Goal: Task Accomplishment & Management: Manage account settings

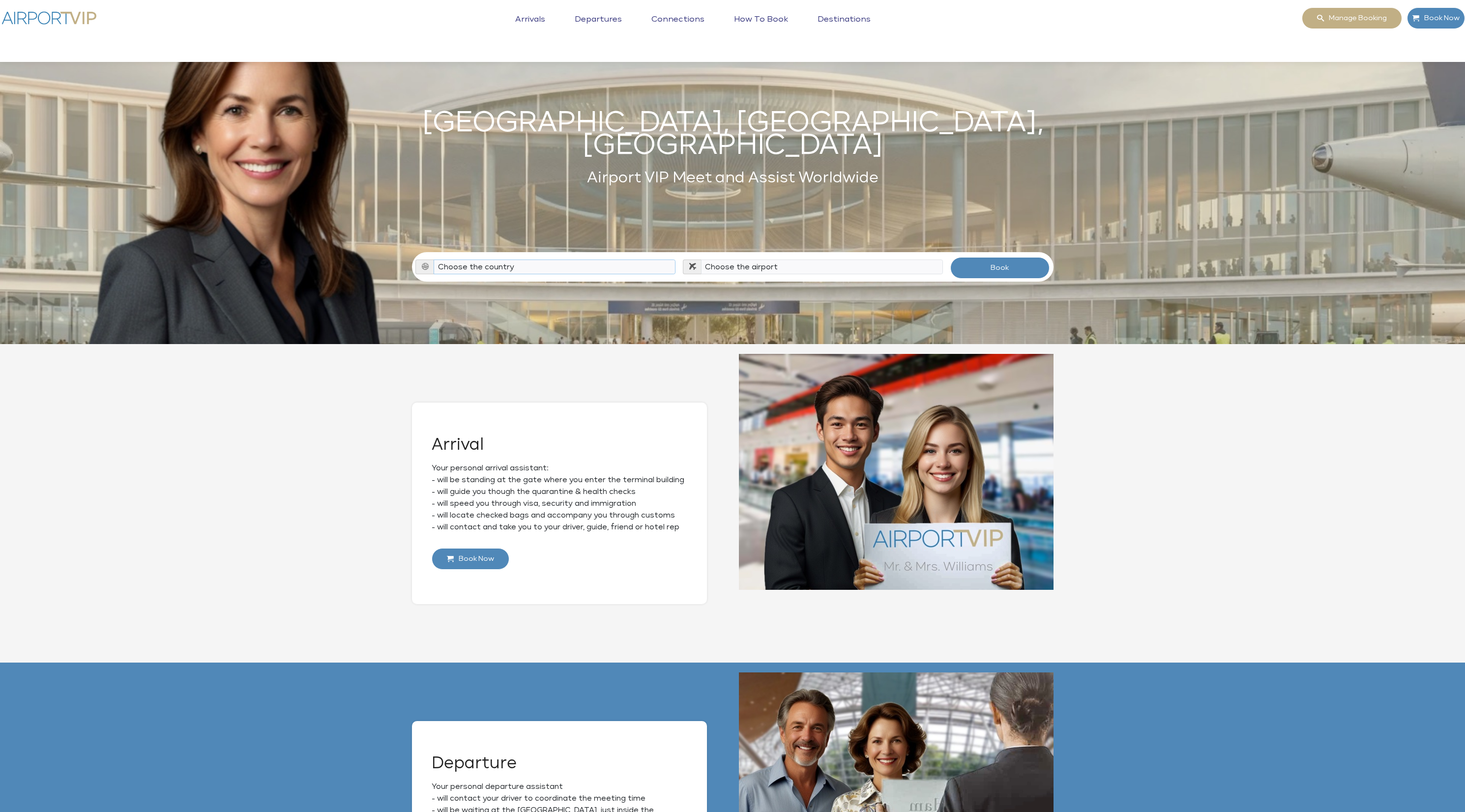
click at [569, 259] on select "Choose the country Albania Austria Bosnia and Herzegovina Canada China Croatia …" at bounding box center [554, 266] width 242 height 15
select select "AUT"
click at [434, 259] on select "Choose the country Albania Austria Bosnia and Herzegovina Canada China Croatia …" at bounding box center [554, 266] width 242 height 15
click at [839, 259] on select "Choose the airport Vienna Int'l Airport (VIE)" at bounding box center [822, 266] width 242 height 15
select select "VIE"
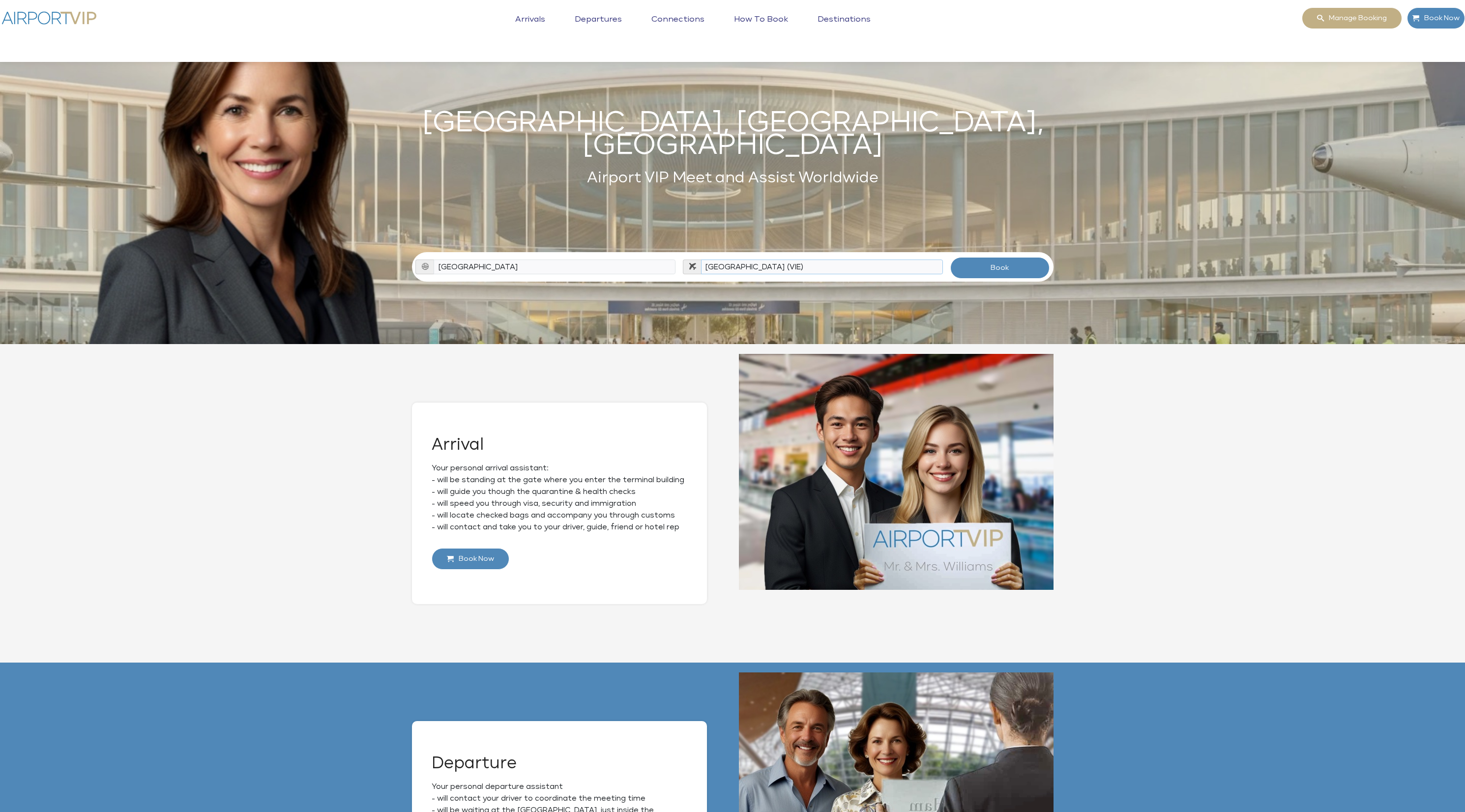
click at [701, 259] on select "Choose the airport Vienna Int'l Airport (VIE)" at bounding box center [822, 266] width 242 height 15
click at [1018, 257] on button "Book" at bounding box center [1000, 268] width 100 height 22
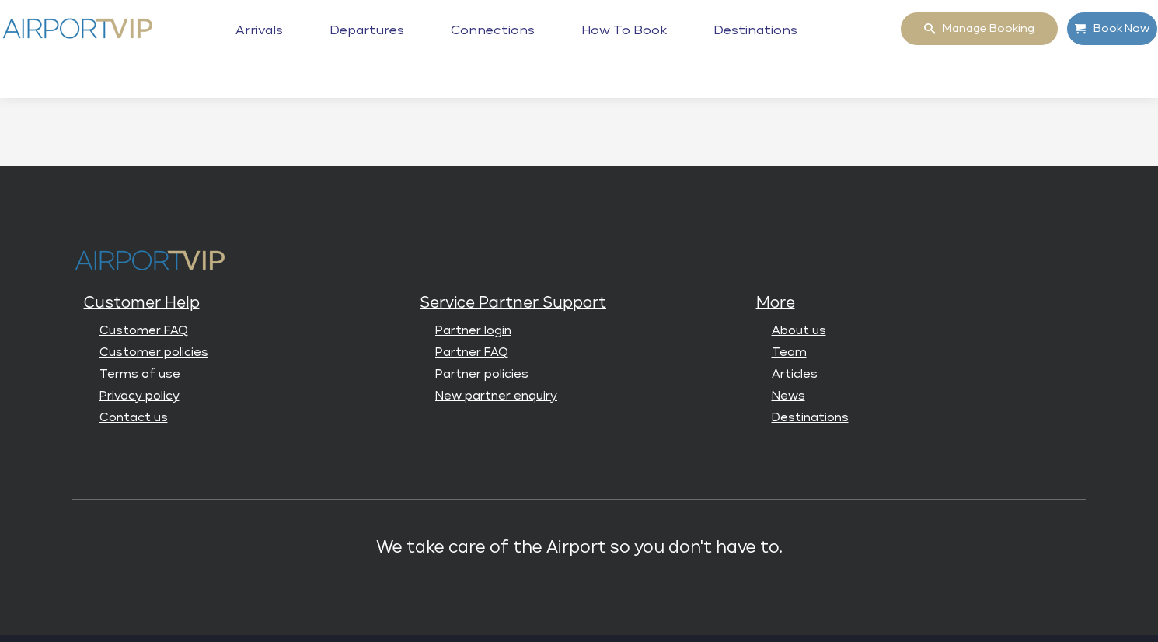
scroll to position [3977, 0]
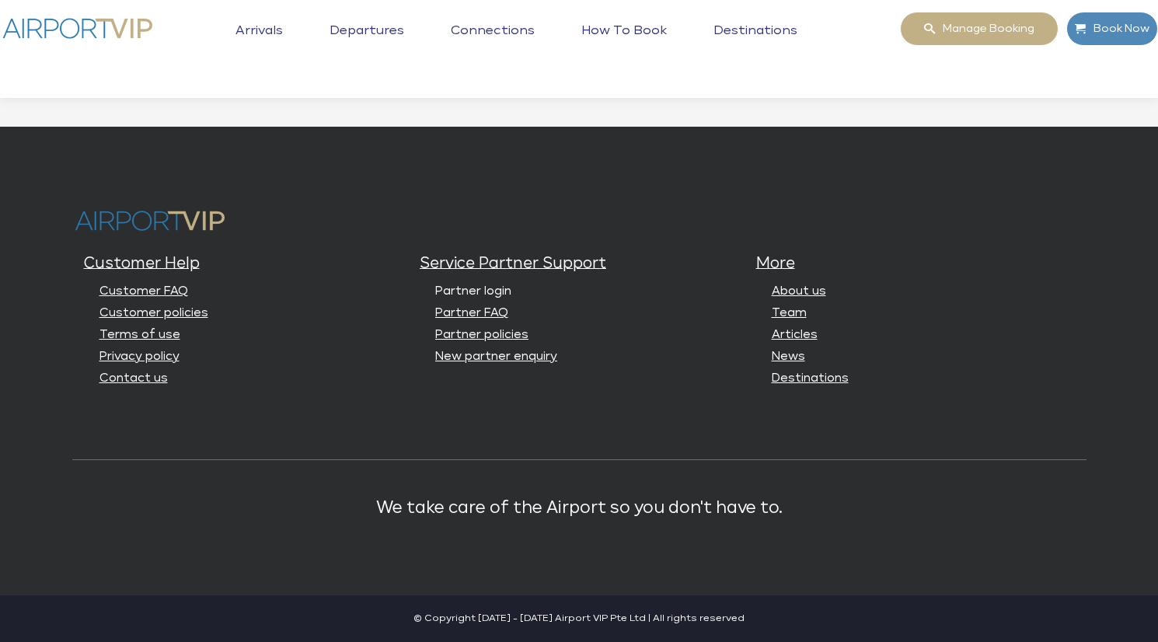
click at [477, 289] on link "Partner login" at bounding box center [473, 291] width 76 height 12
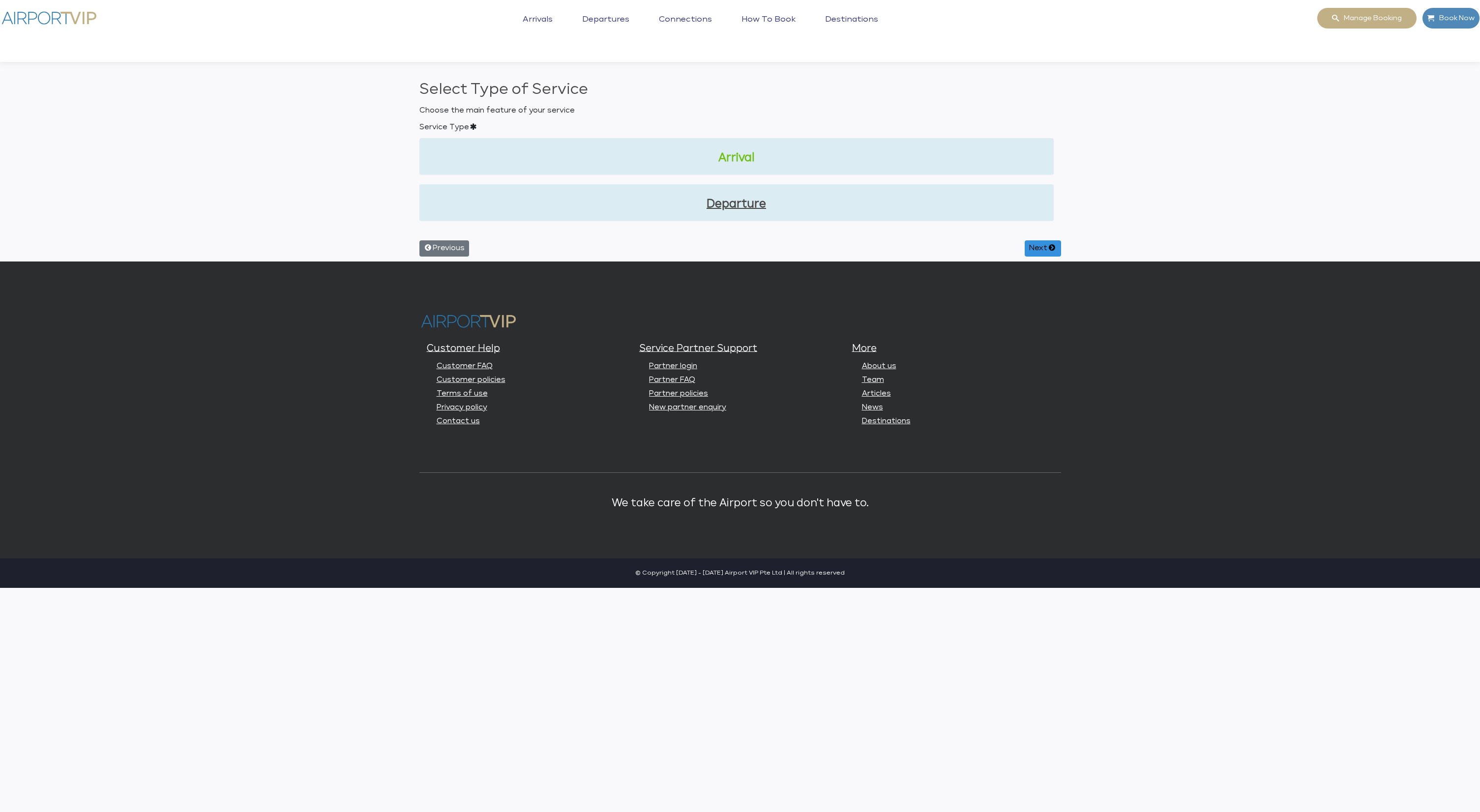
click at [747, 159] on link "Arrival" at bounding box center [737, 158] width 619 height 16
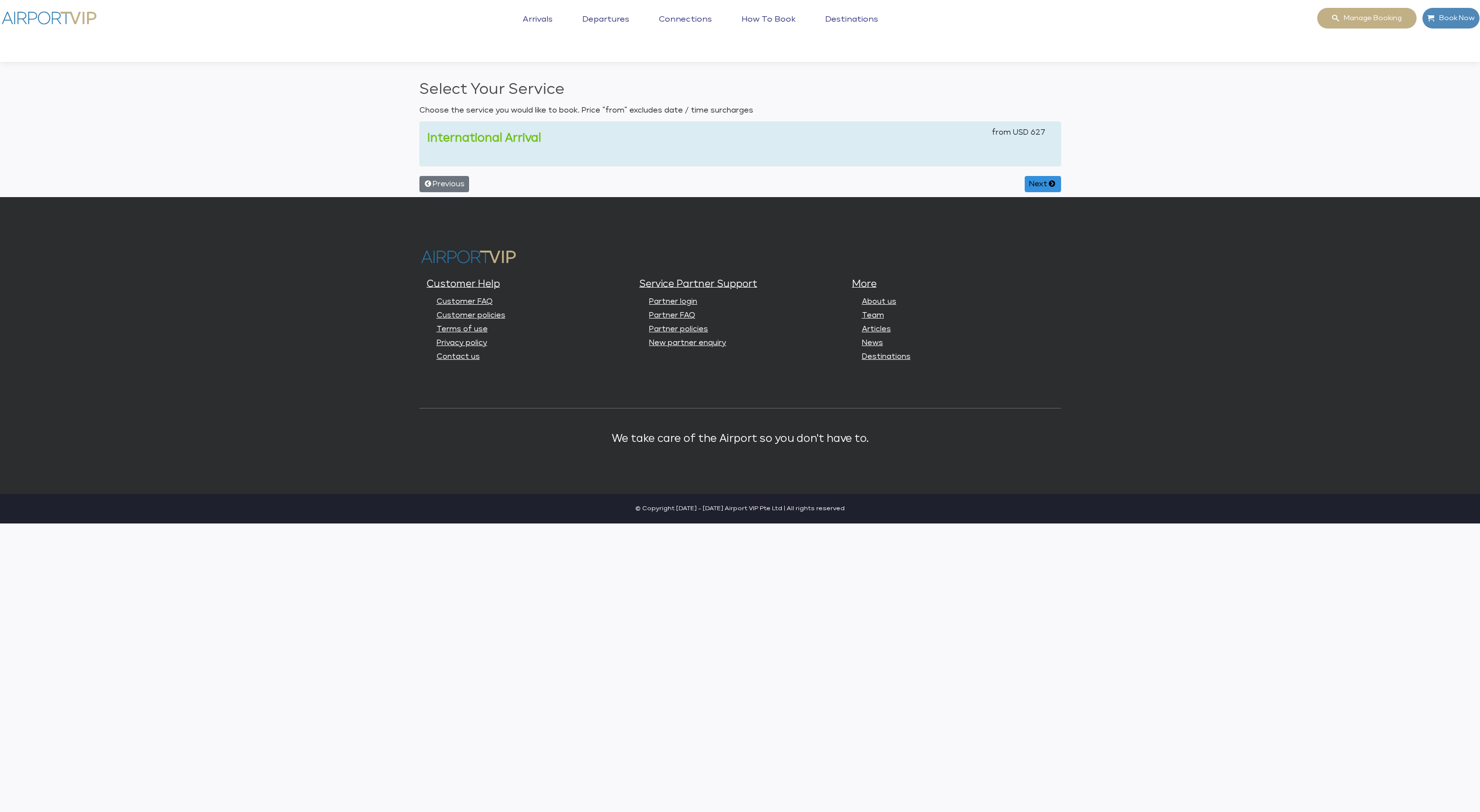
click at [526, 134] on link "International Arrival" at bounding box center [484, 138] width 114 height 11
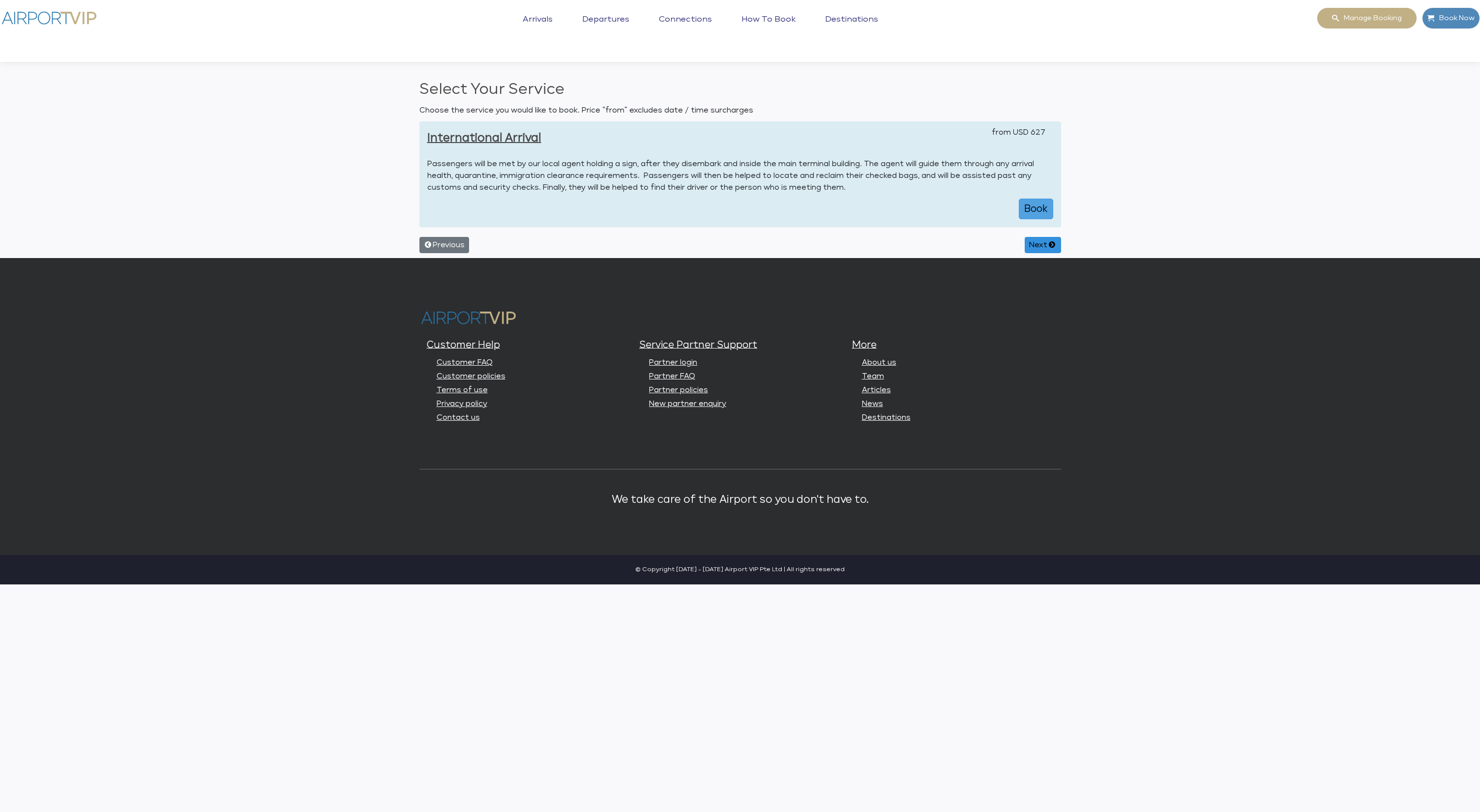
click at [1026, 206] on button "Book" at bounding box center [1036, 209] width 34 height 21
select select "1"
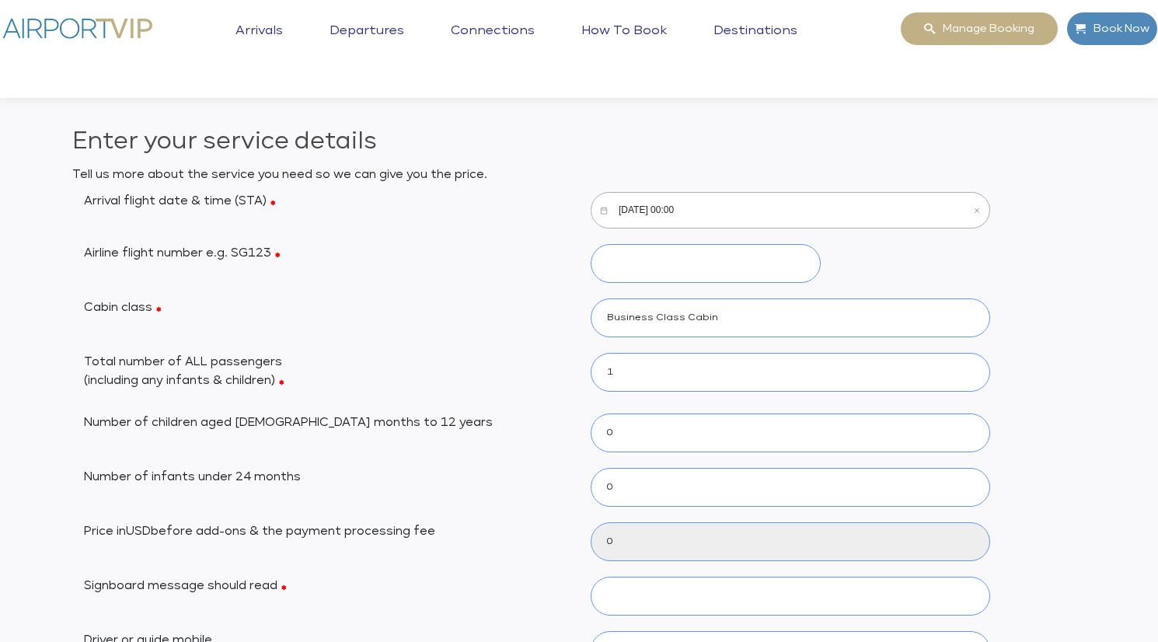
click at [671, 203] on input "10/14/2025, 00:00" at bounding box center [790, 210] width 399 height 37
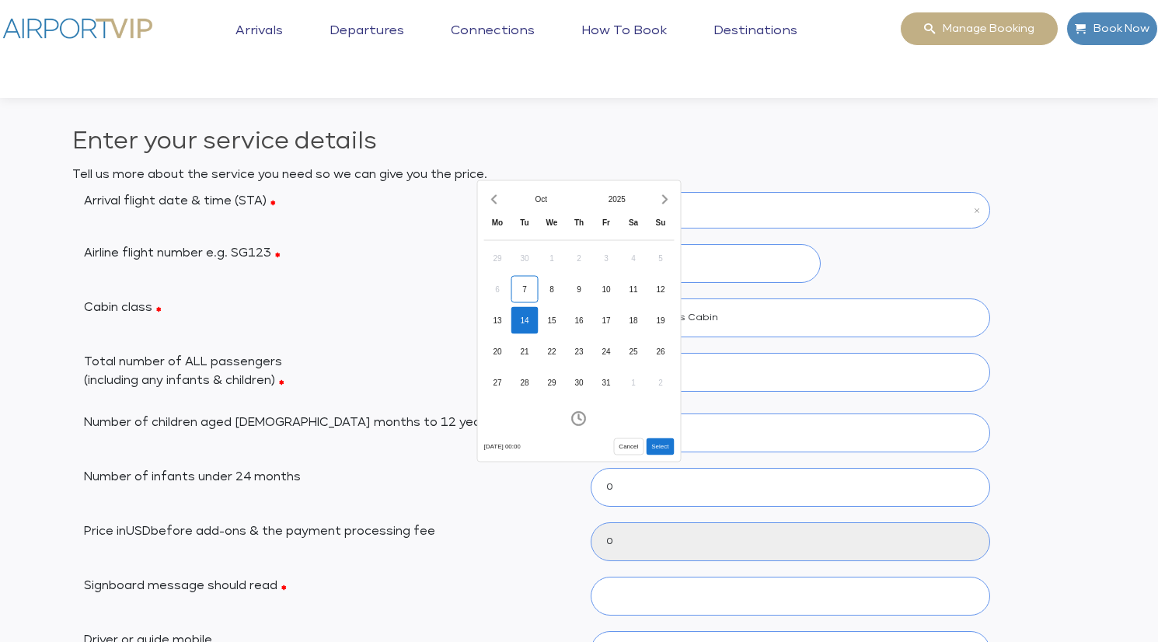
click at [525, 318] on div "14" at bounding box center [524, 320] width 27 height 27
click at [535, 266] on icon "Increment hours" at bounding box center [533, 271] width 17 height 25
click at [537, 264] on icon "Increment hours" at bounding box center [533, 271] width 17 height 25
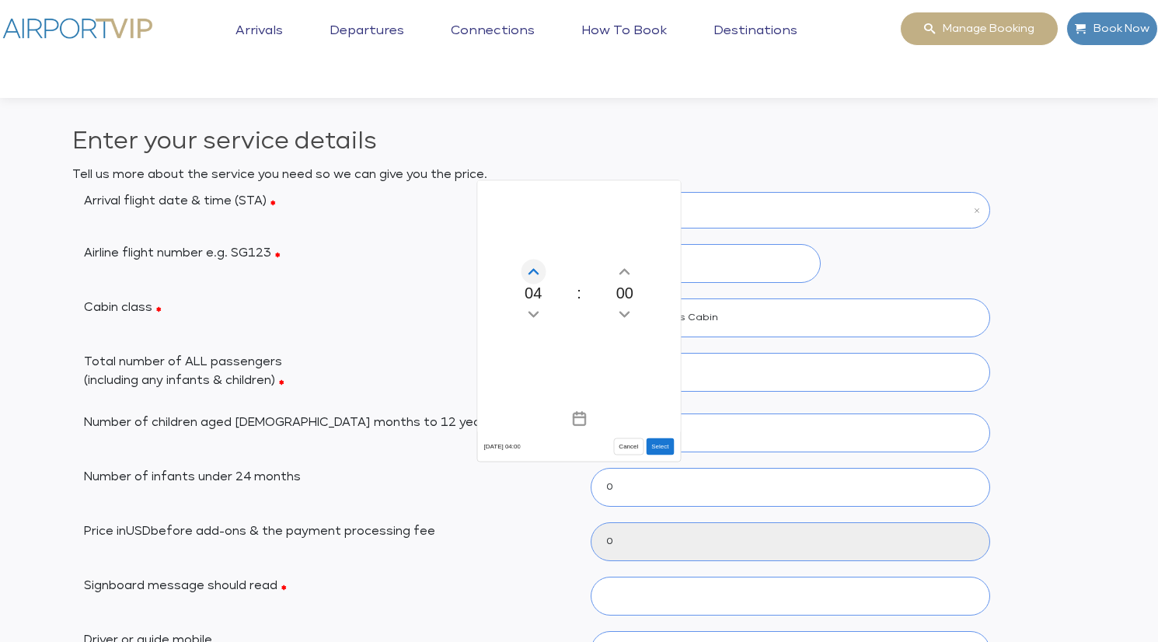
click at [535, 260] on icon "Increment hours" at bounding box center [533, 271] width 17 height 25
click at [536, 261] on icon "Increment hours" at bounding box center [533, 271] width 17 height 25
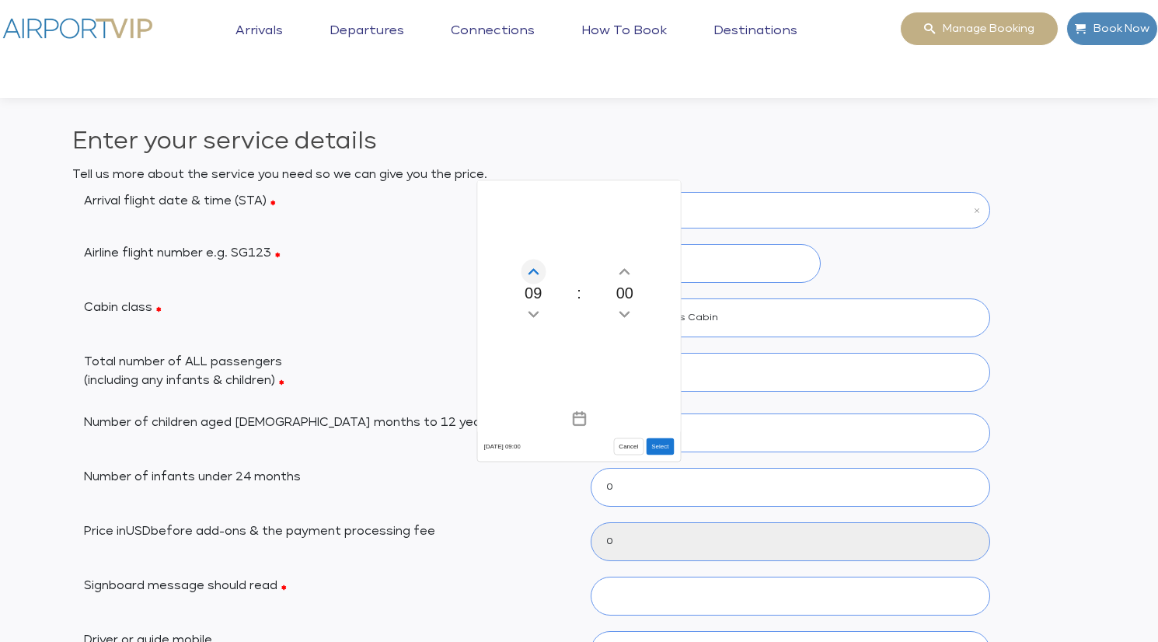
click at [536, 261] on icon "Increment hours" at bounding box center [533, 271] width 17 height 25
click at [667, 445] on button "Select" at bounding box center [660, 446] width 28 height 17
type input "10/14/2025, 10:00"
type input "627"
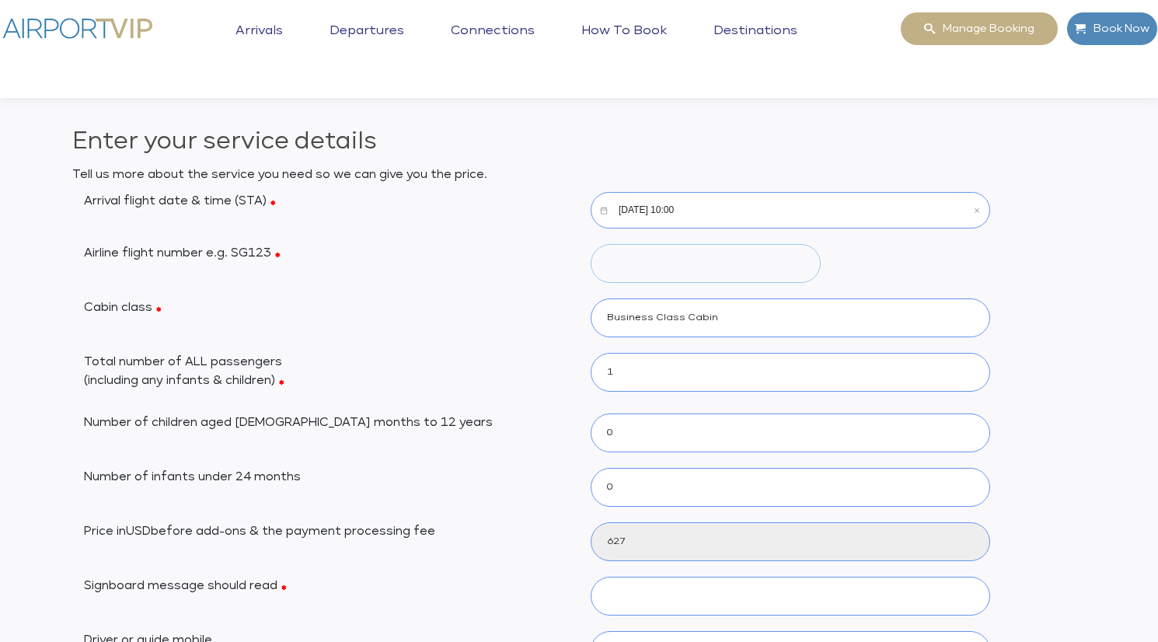
click at [657, 263] on input "Airline flight number e.g. SG123" at bounding box center [706, 263] width 230 height 39
type input "CA 910"
click at [650, 368] on select "0 1 2 3 4 5 6" at bounding box center [790, 372] width 399 height 39
select select "2"
click at [591, 353] on select "0 1 2 3 4 5 6" at bounding box center [790, 372] width 399 height 39
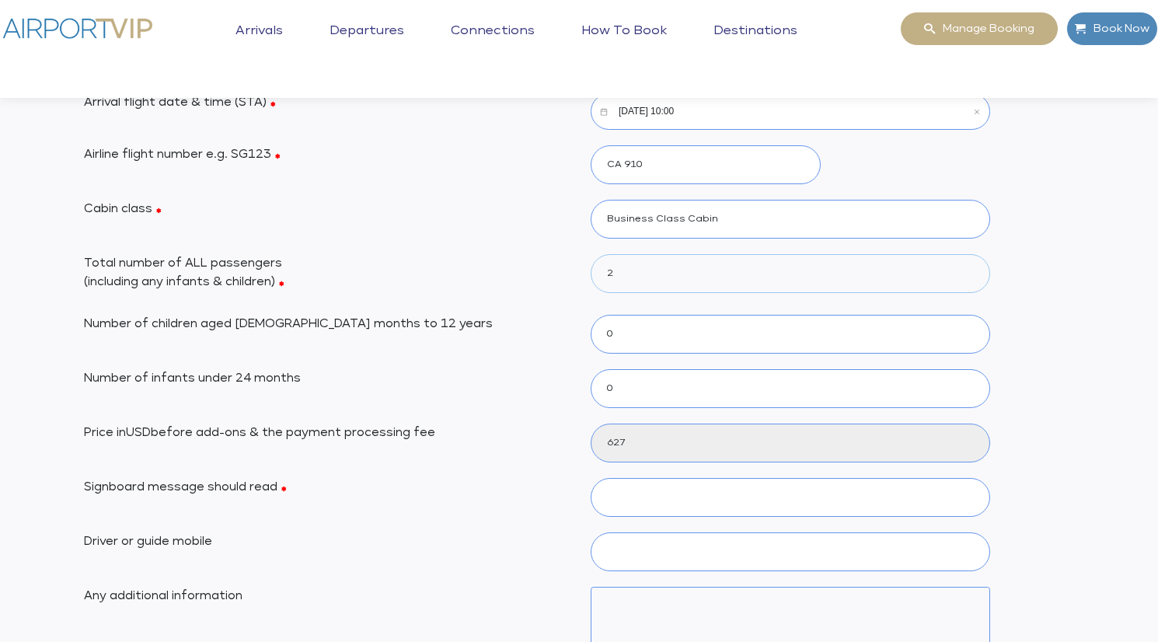
scroll to position [118, 0]
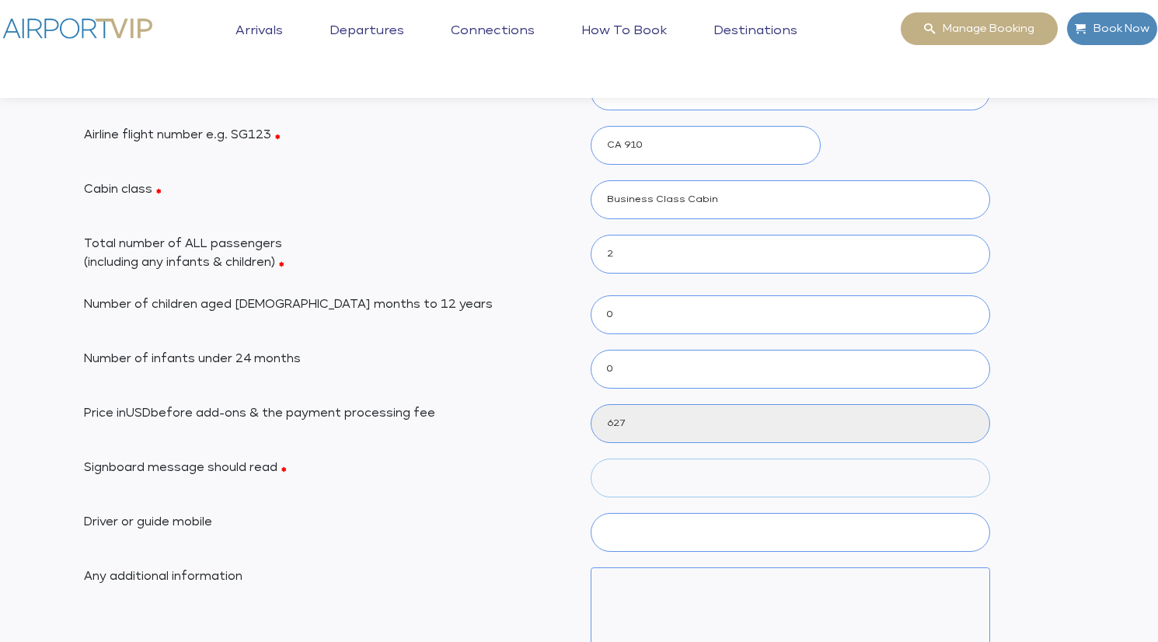
click at [668, 469] on input "Signboard message should read" at bounding box center [790, 478] width 399 height 39
type input "TEST"
click at [639, 524] on input "Driver or guide mobile" at bounding box center [790, 532] width 399 height 39
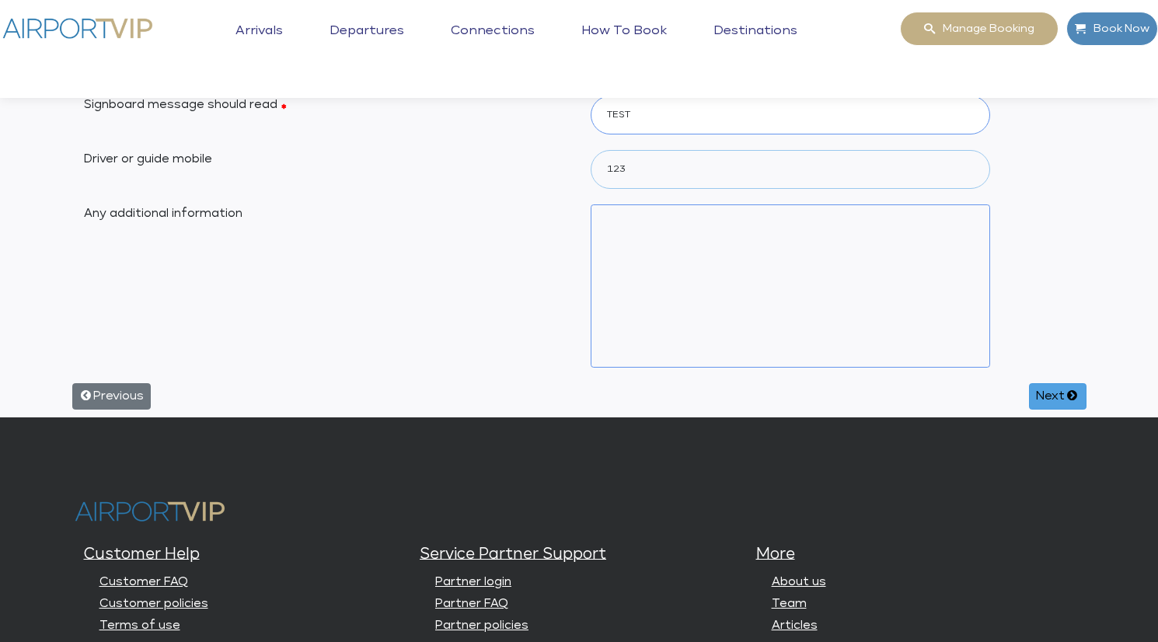
type input "123"
click at [1051, 399] on button "Next" at bounding box center [1057, 396] width 57 height 26
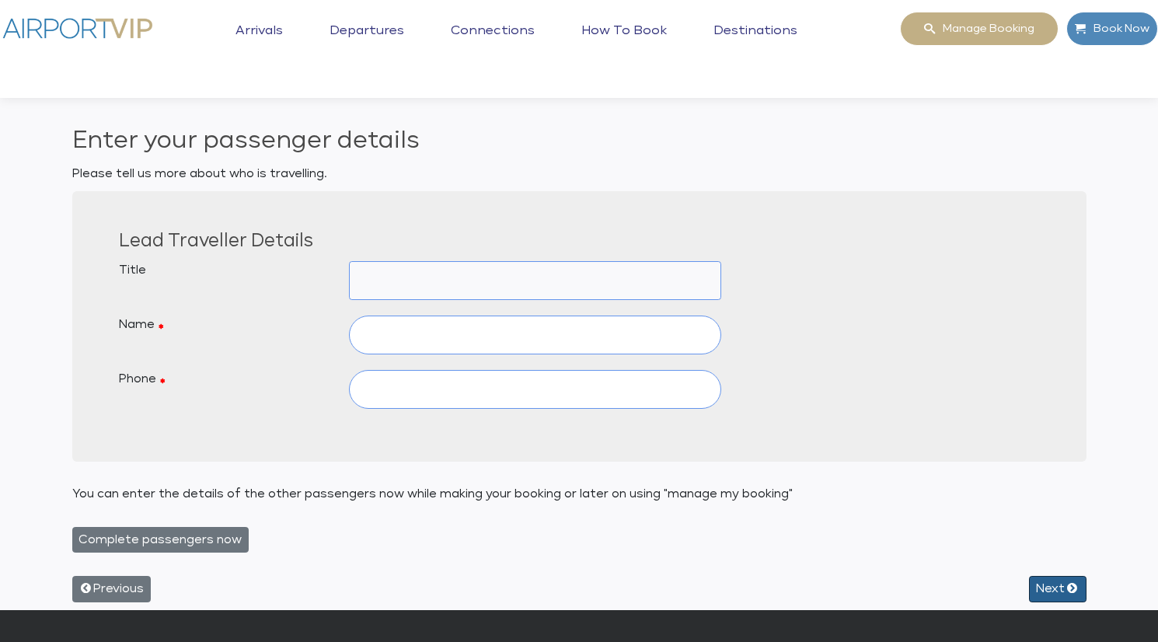
scroll to position [0, 0]
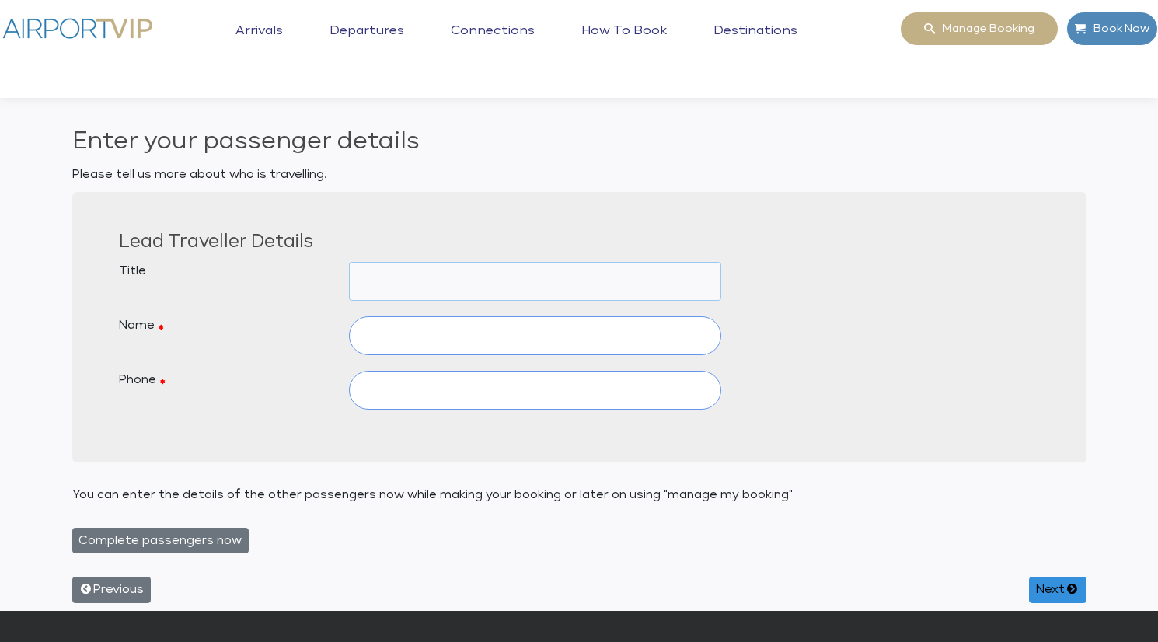
click at [598, 277] on select "Mr Mrs Dr Inf M/S Ms Sheika Shk Prof -" at bounding box center [535, 281] width 372 height 39
select select "MRS"
click at [349, 262] on select "Mr Mrs Dr Inf M/S Ms Sheika Shk Prof -" at bounding box center [535, 281] width 372 height 39
click at [537, 330] on input "text" at bounding box center [535, 335] width 372 height 39
type input "Test"
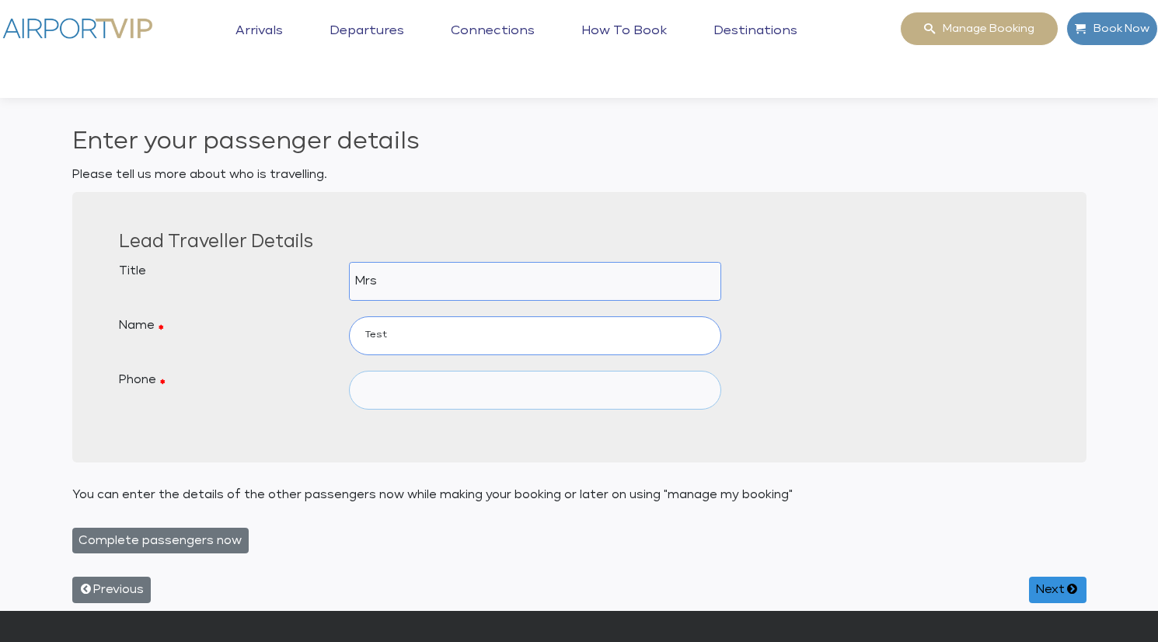
click at [549, 392] on input "text" at bounding box center [535, 390] width 372 height 39
type input "123"
click at [1053, 584] on button "Next" at bounding box center [1057, 590] width 57 height 26
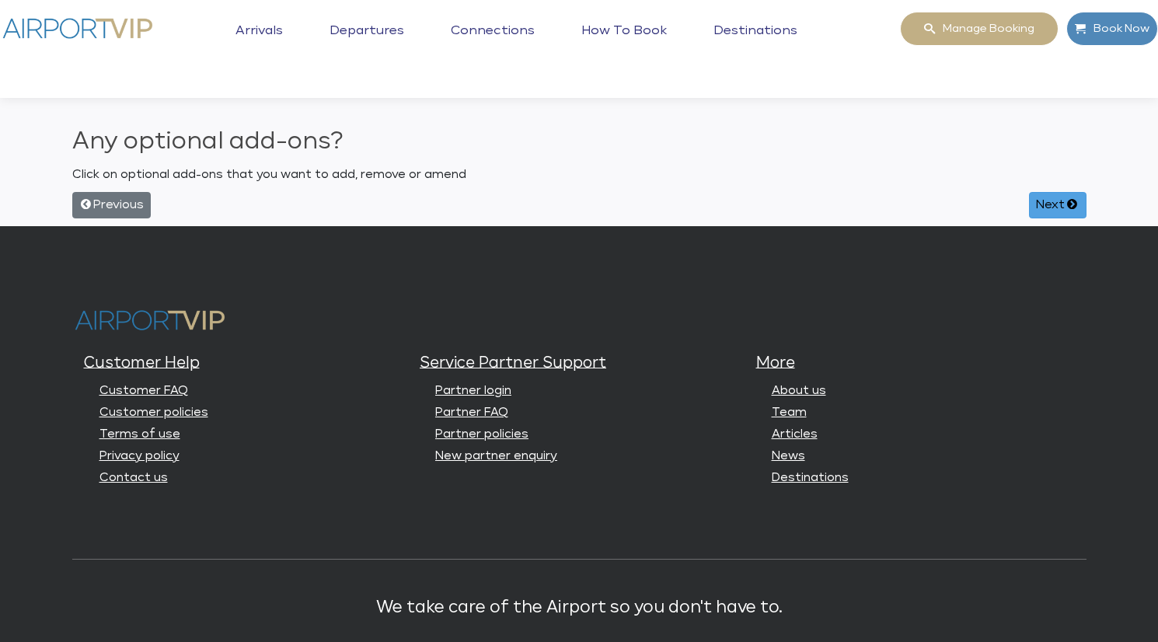
click at [1065, 204] on icon at bounding box center [1072, 204] width 15 height 12
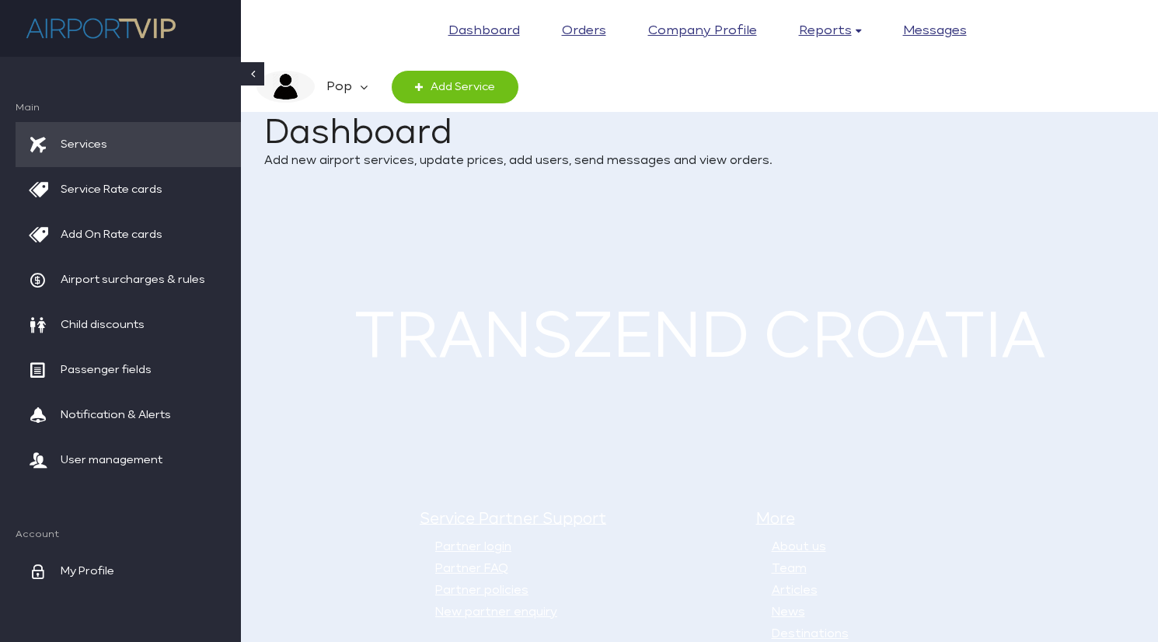
click at [328, 81] on em "Pop" at bounding box center [337, 87] width 45 height 33
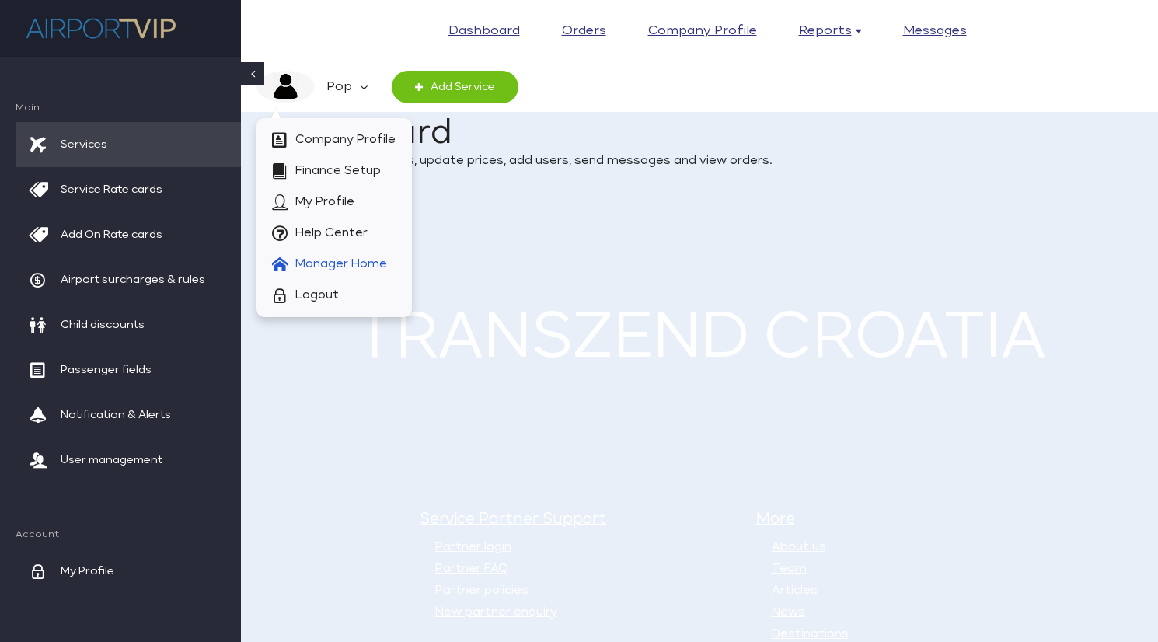
click at [356, 261] on span "Manager Home" at bounding box center [341, 264] width 92 height 31
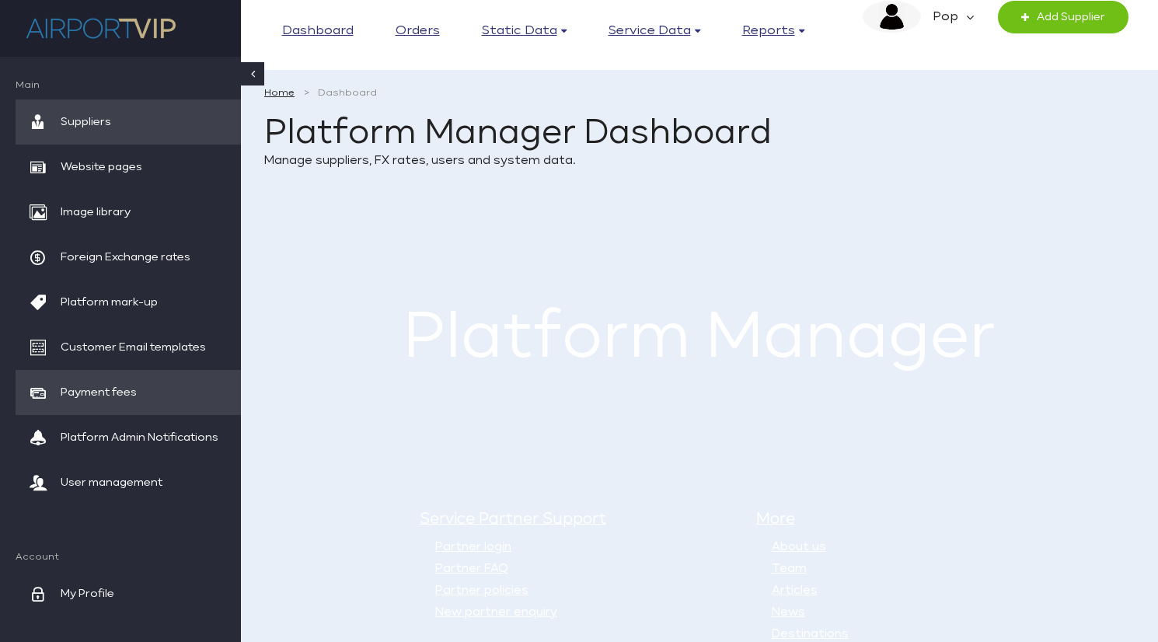
click at [122, 382] on span "Payment fees" at bounding box center [99, 392] width 76 height 45
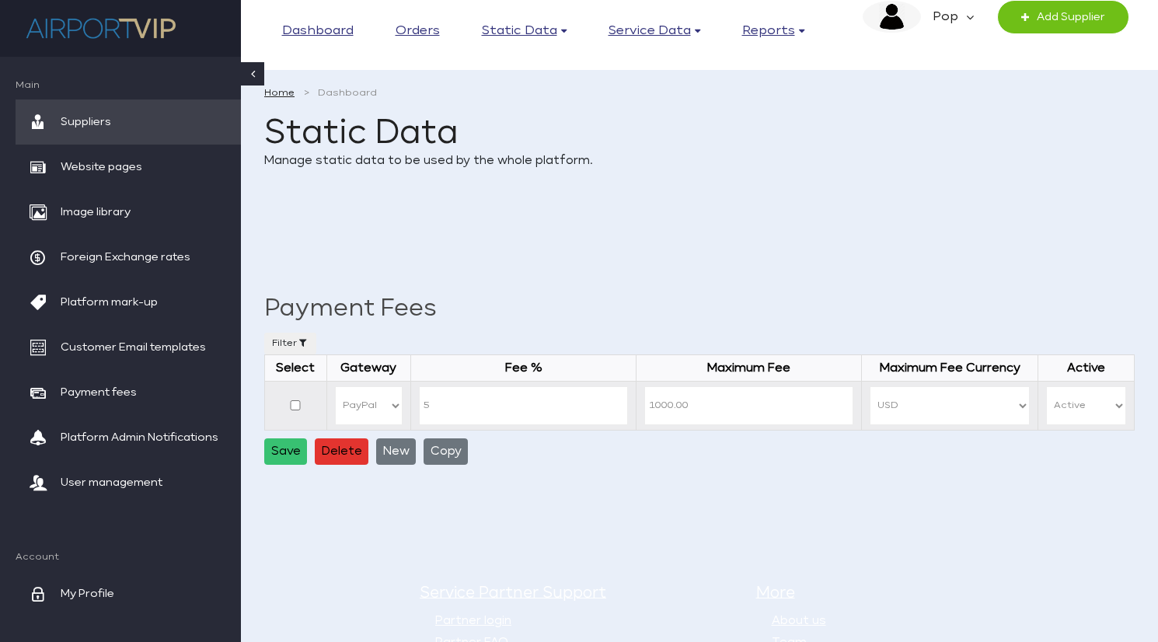
click at [403, 400] on select "PayPal Stripe" at bounding box center [369, 405] width 68 height 39
click at [346, 386] on select "PayPal Stripe" at bounding box center [369, 405] width 68 height 39
click at [401, 451] on button "New" at bounding box center [396, 451] width 40 height 26
select select
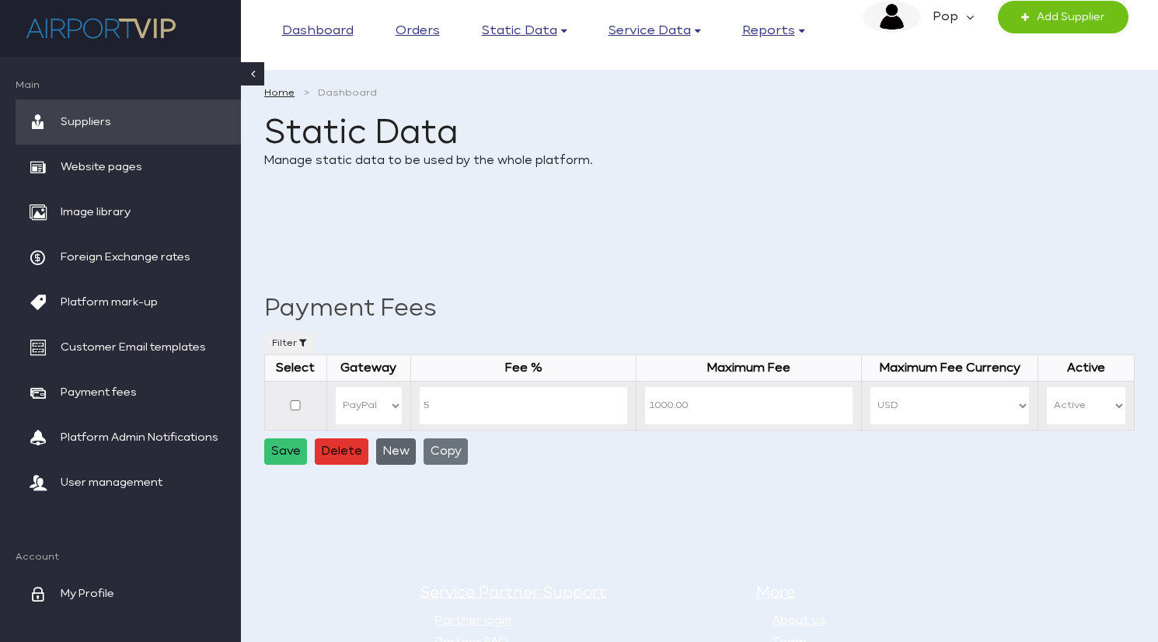
select select
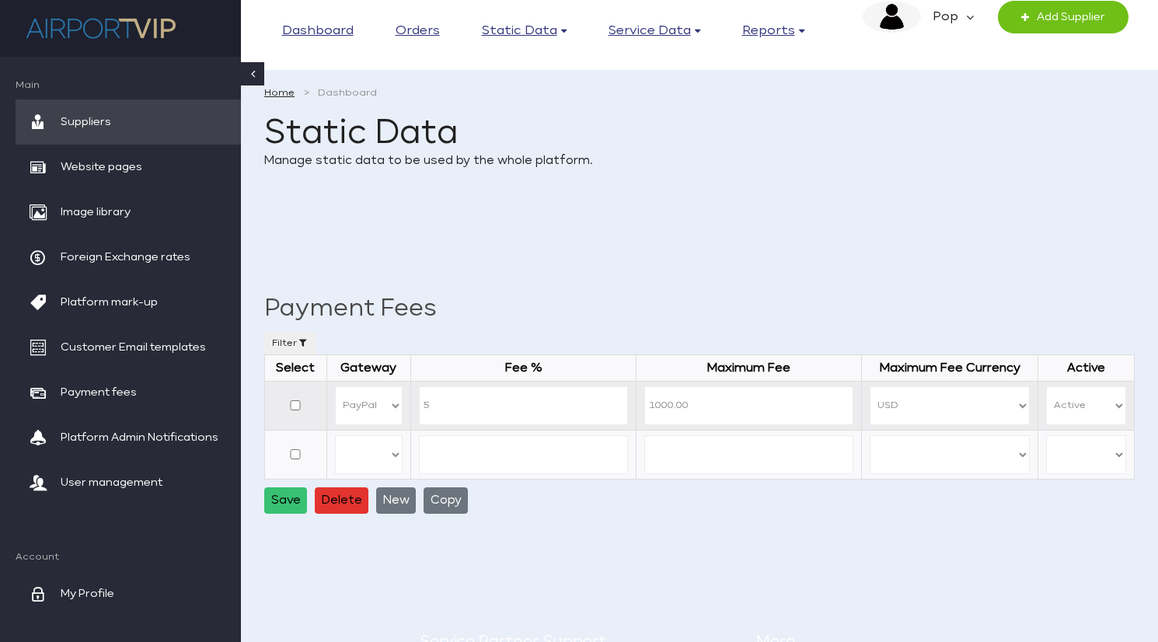
click at [403, 447] on select "PayPal Stripe" at bounding box center [369, 454] width 68 height 39
select select "STRIPE"
click at [346, 435] on select "PayPal Stripe" at bounding box center [369, 454] width 68 height 39
click at [514, 454] on input "number" at bounding box center [523, 454] width 209 height 39
type input "5"
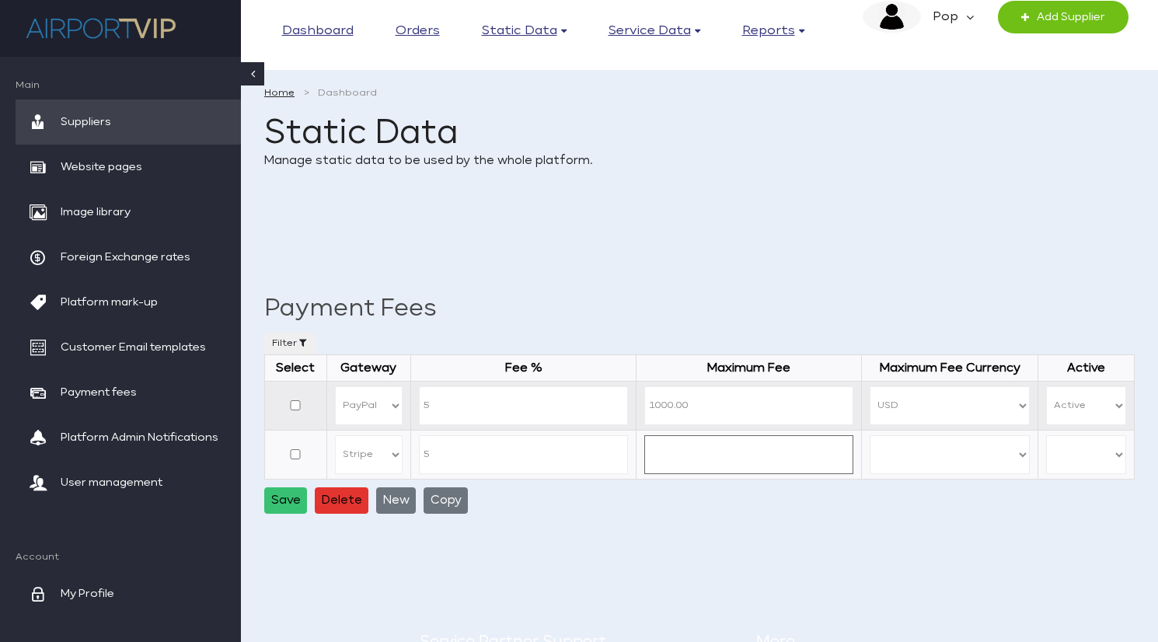
click at [688, 452] on input "number" at bounding box center [748, 454] width 209 height 39
type input "1000"
click at [888, 451] on select "USD" at bounding box center [949, 454] width 159 height 39
select select "USD"
click at [870, 435] on select "USD" at bounding box center [949, 454] width 159 height 39
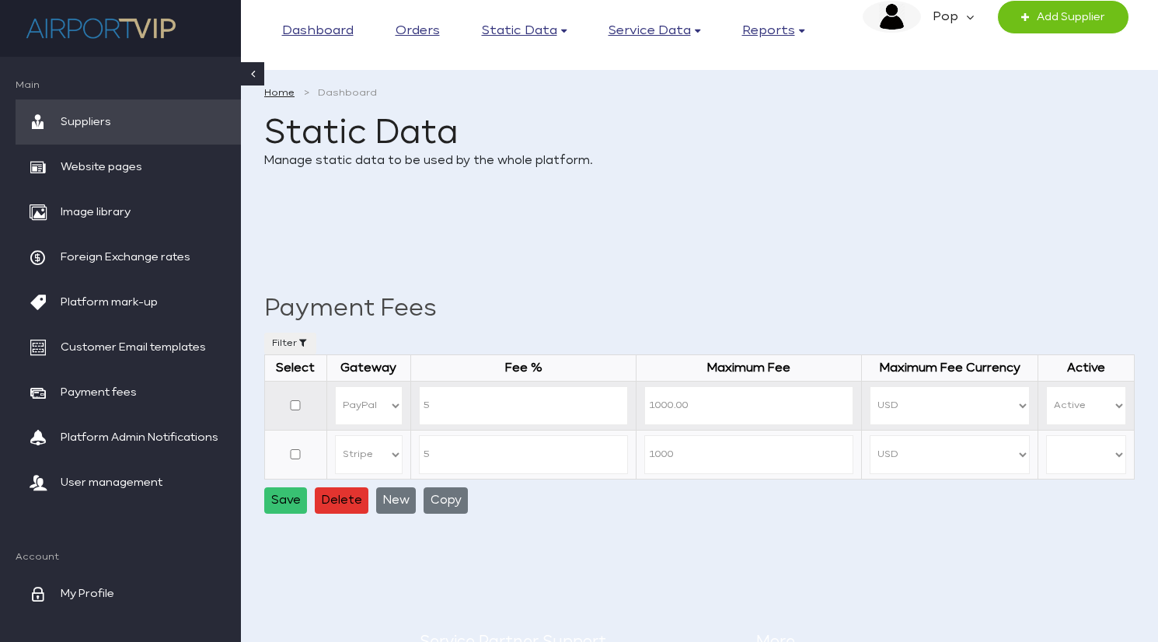
click at [1052, 444] on select "Active In-active" at bounding box center [1086, 454] width 80 height 39
select select "Y"
click at [1046, 435] on select "Active In-active" at bounding box center [1086, 454] width 80 height 39
click at [285, 497] on button "Save" at bounding box center [285, 500] width 43 height 26
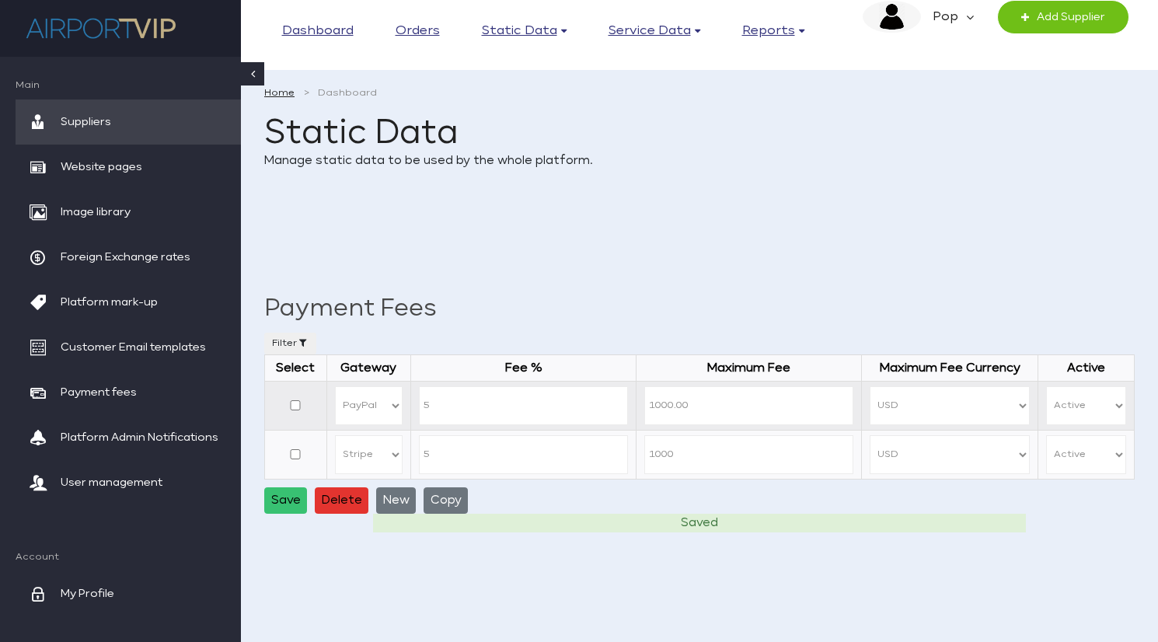
click at [600, 509] on div "Save Delete New Copy" at bounding box center [700, 500] width 882 height 26
click at [164, 253] on span "Foreign Exchange rates" at bounding box center [126, 257] width 130 height 45
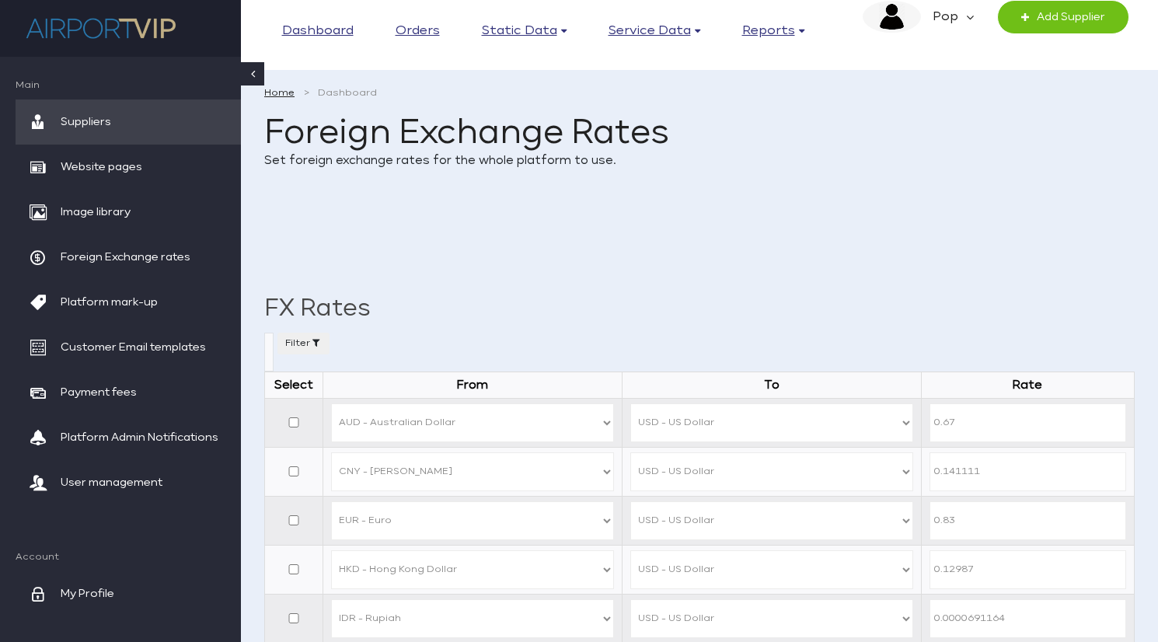
select select
select select "AUD"
select select "USD"
select select "CNY"
select select "USD"
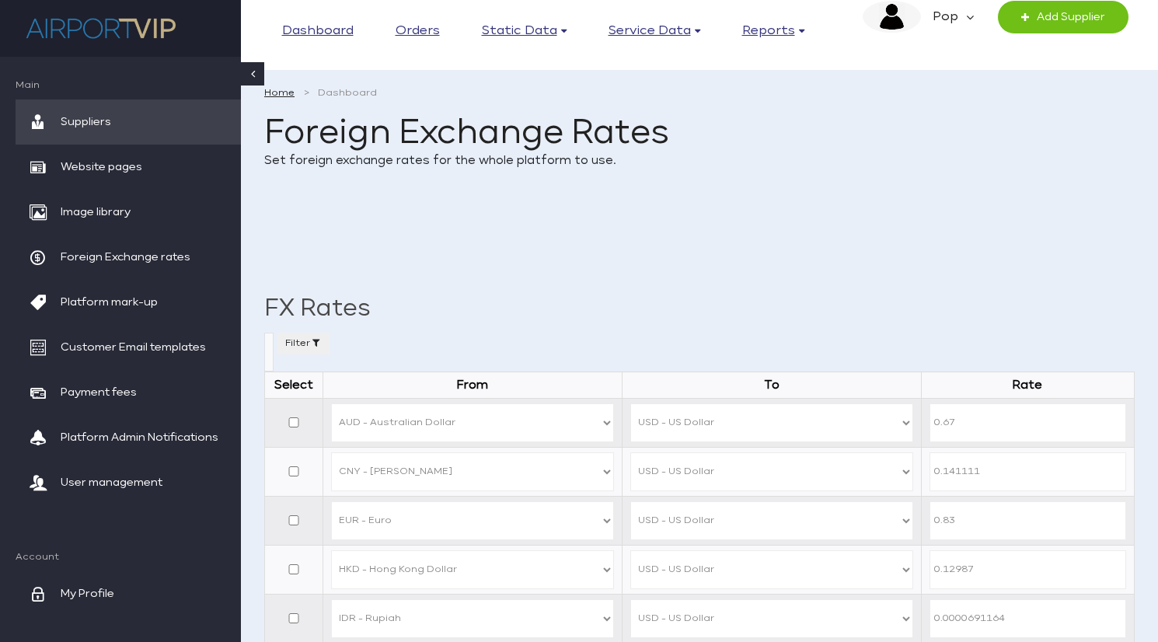
select select "EUR"
select select "USD"
select select "HKD"
select select "USD"
select select "IDR"
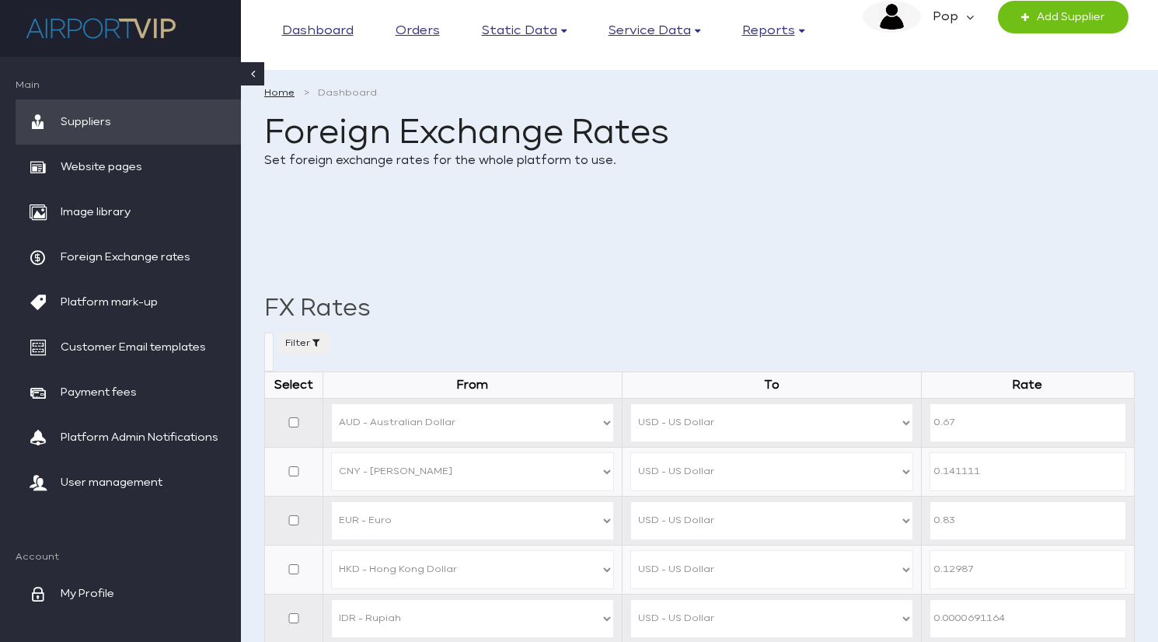
select select "USD"
select select "JPY"
select select "USD"
select select "MYR"
select select "USD"
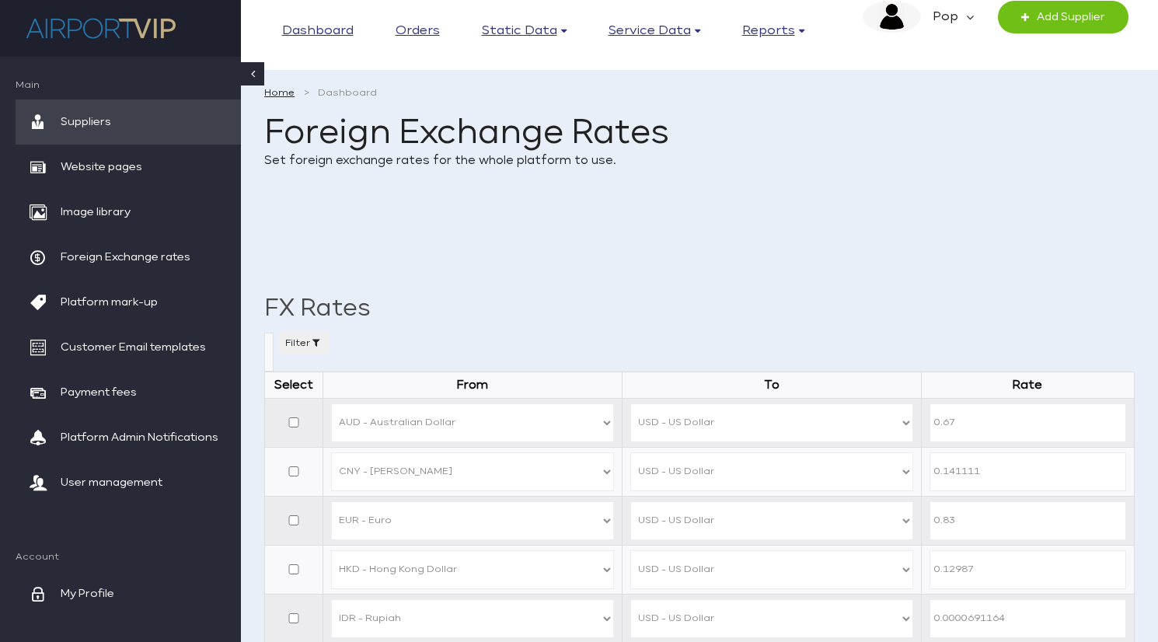
select select "NZD"
select select "USD"
select select "SGD"
select select "USD"
select select "THB"
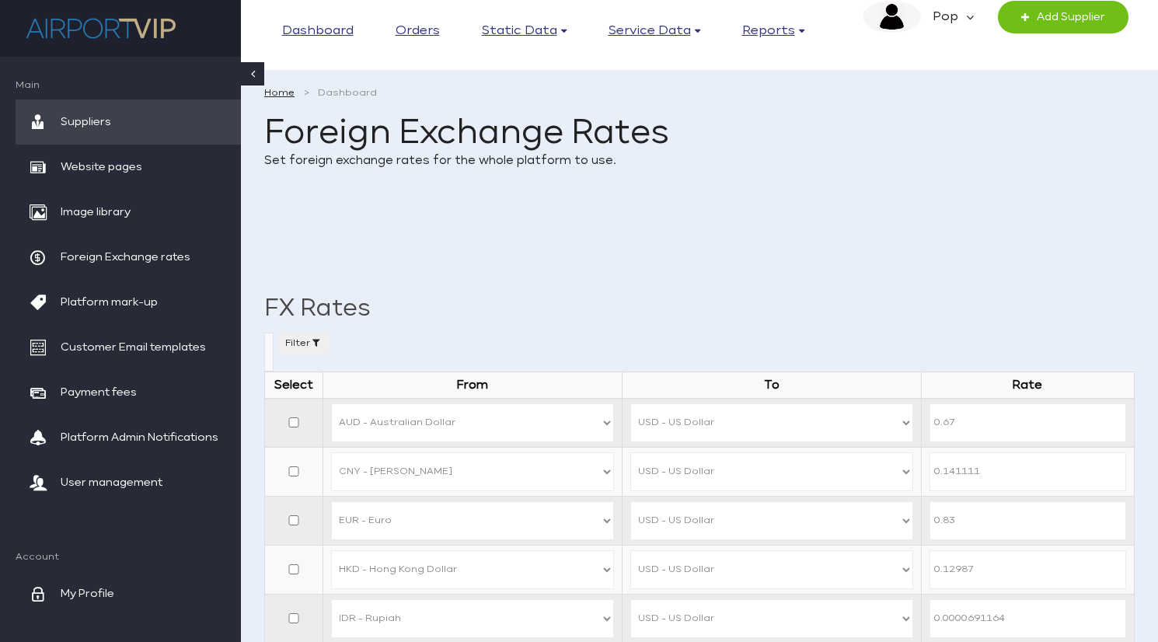
select select "USD"
select select "THB"
select select "USD"
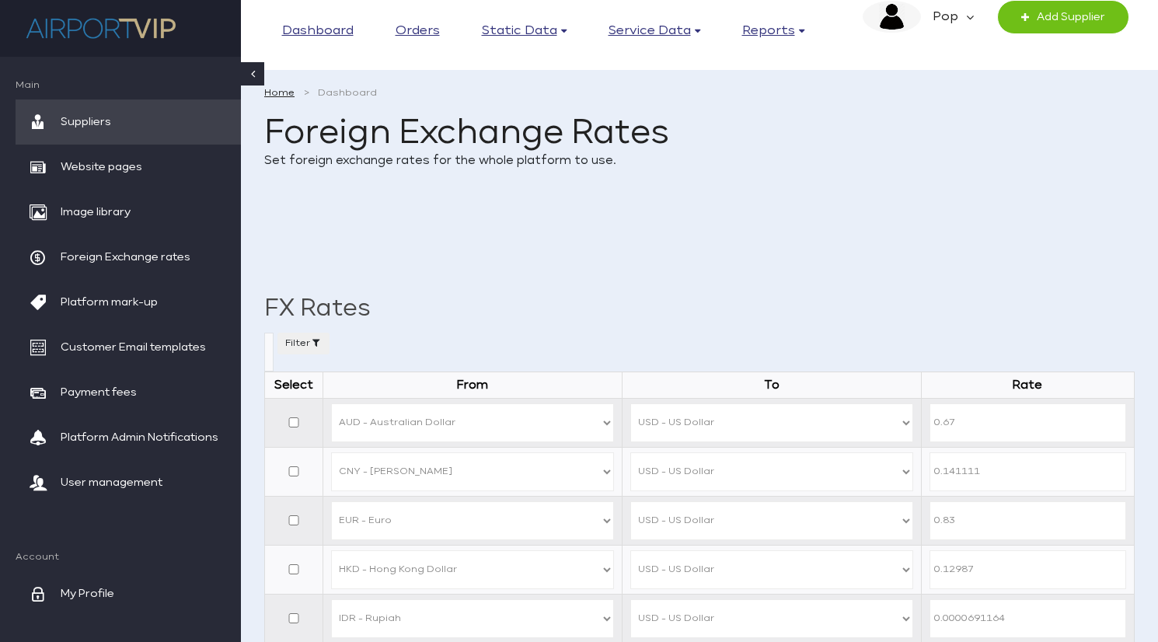
select select "ZAR"
select select "USD"
click at [131, 160] on span "Website pages" at bounding box center [102, 167] width 82 height 45
